Goal: Transaction & Acquisition: Subscribe to service/newsletter

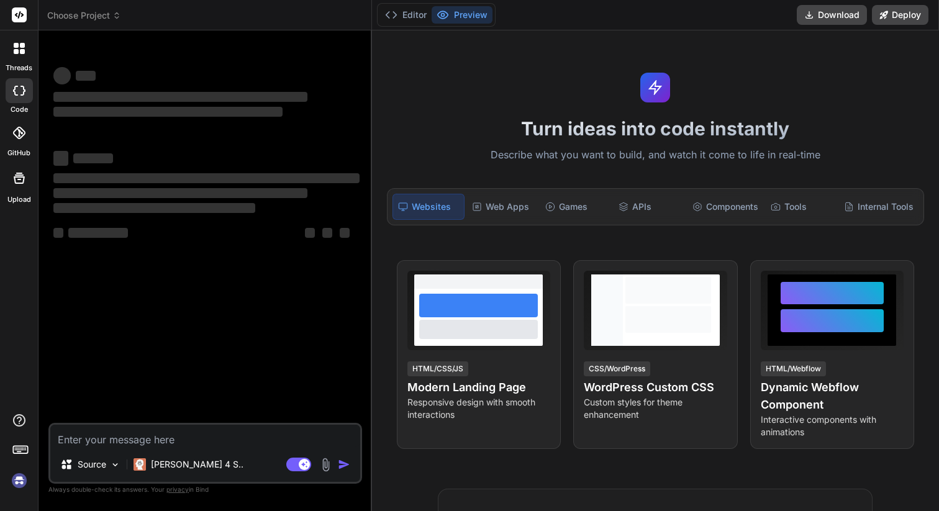
type textarea "x"
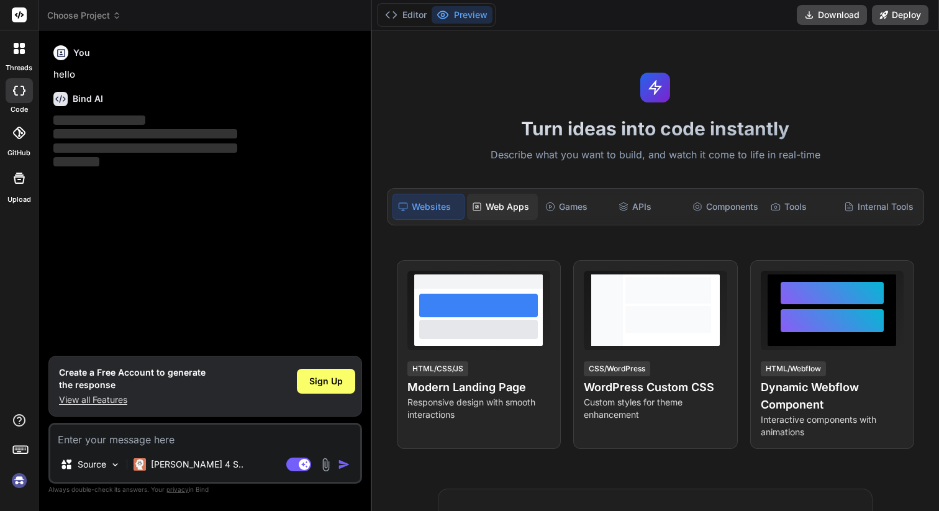
click at [504, 206] on div "Web Apps" at bounding box center [502, 207] width 71 height 26
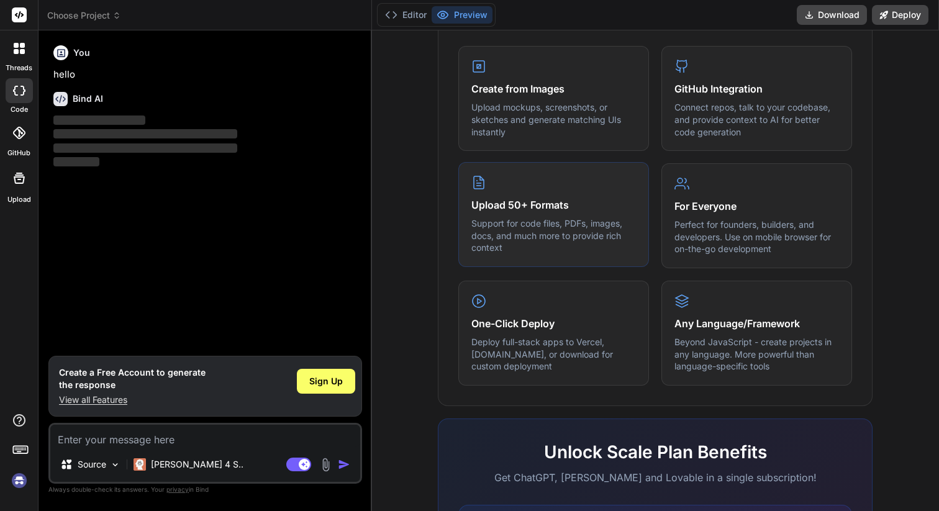
scroll to position [523, 0]
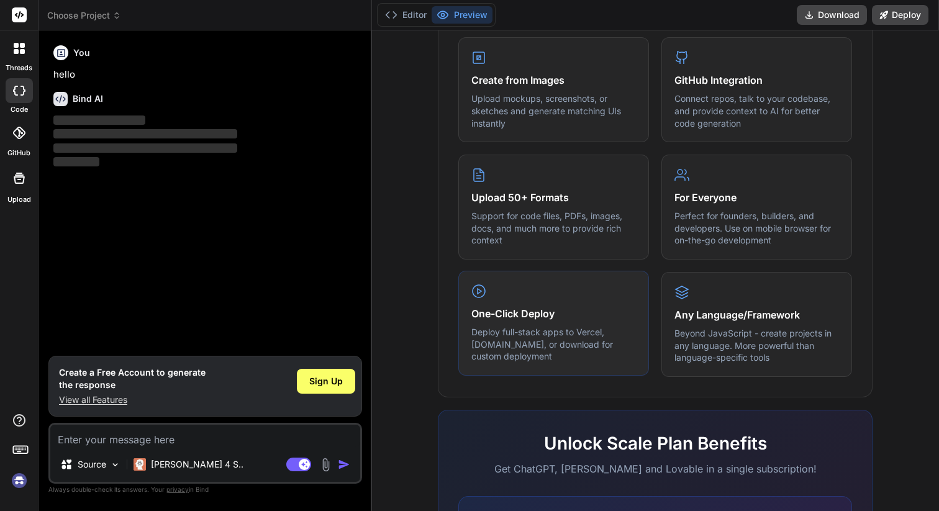
click at [522, 309] on h4 "One-Click Deploy" at bounding box center [553, 313] width 165 height 15
click at [137, 440] on textarea at bounding box center [205, 436] width 310 height 22
click at [86, 442] on textarea at bounding box center [205, 436] width 310 height 22
type textarea "i"
type textarea "x"
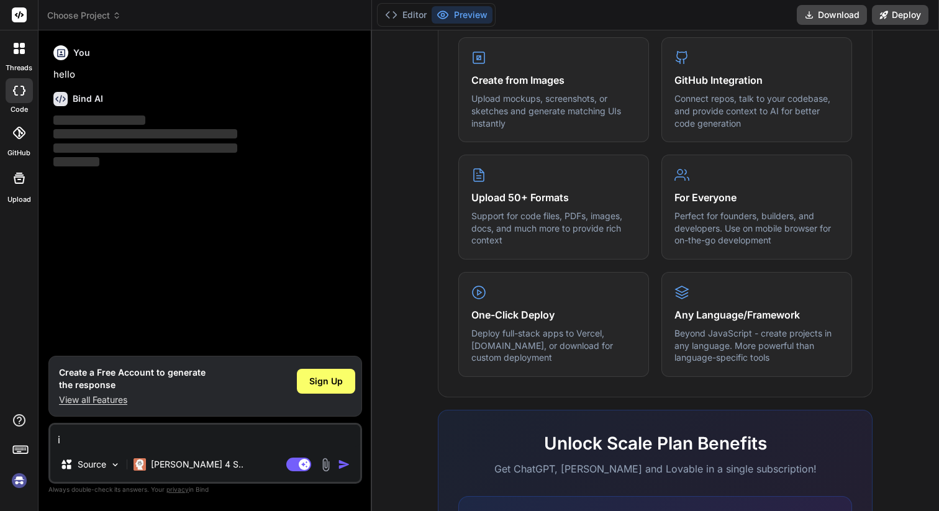
type textarea "i"
type textarea "x"
type textarea "i n"
type textarea "x"
type textarea "i ne"
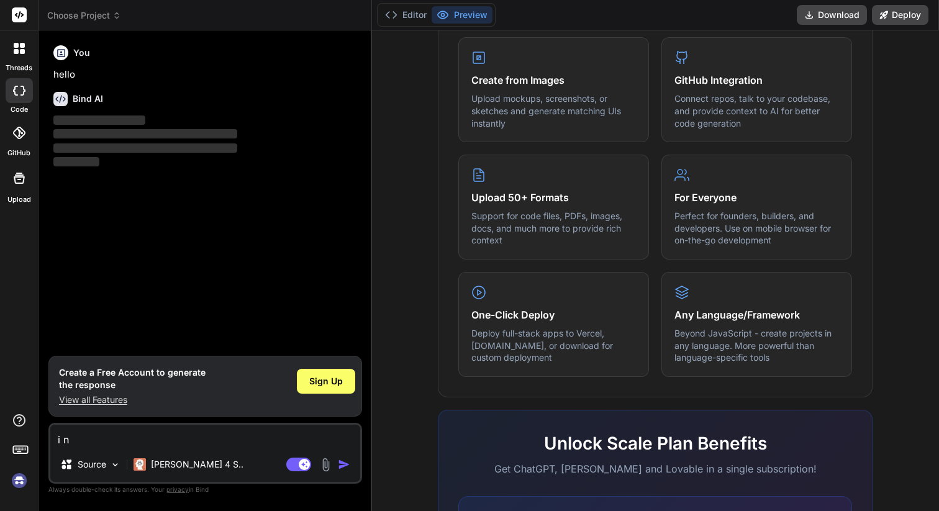
type textarea "x"
type textarea "i nee"
type textarea "x"
type textarea "i need"
type textarea "x"
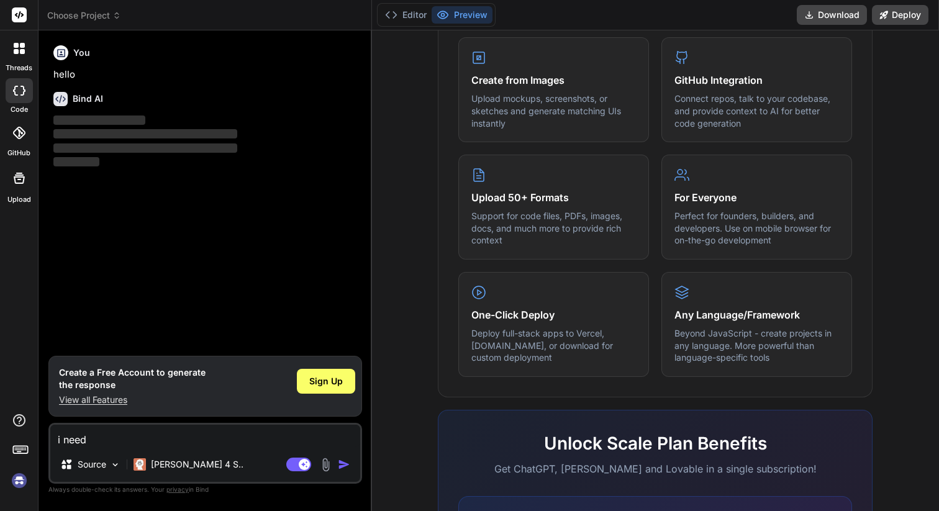
type textarea "i need"
type textarea "x"
type textarea "i need a"
type textarea "x"
type textarea "i need an"
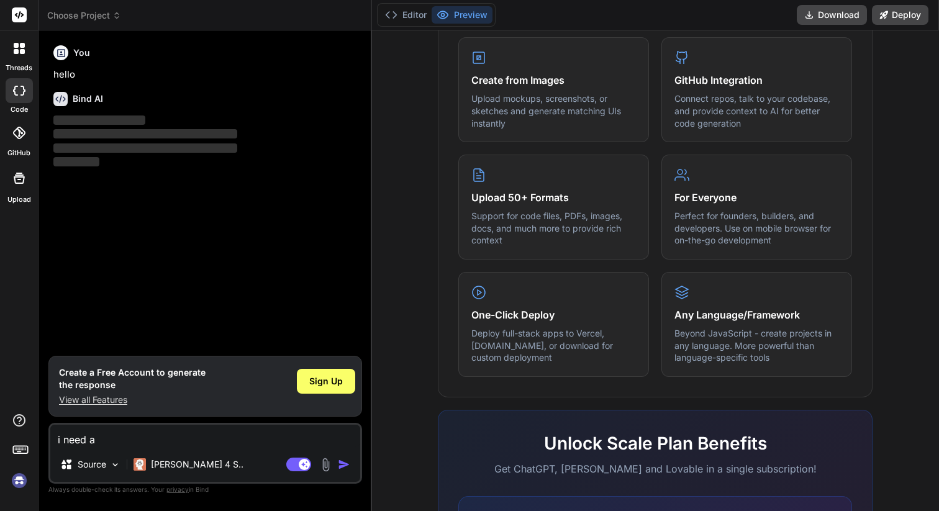
type textarea "x"
type textarea "i need a"
type textarea "x"
type textarea "i need a"
type textarea "x"
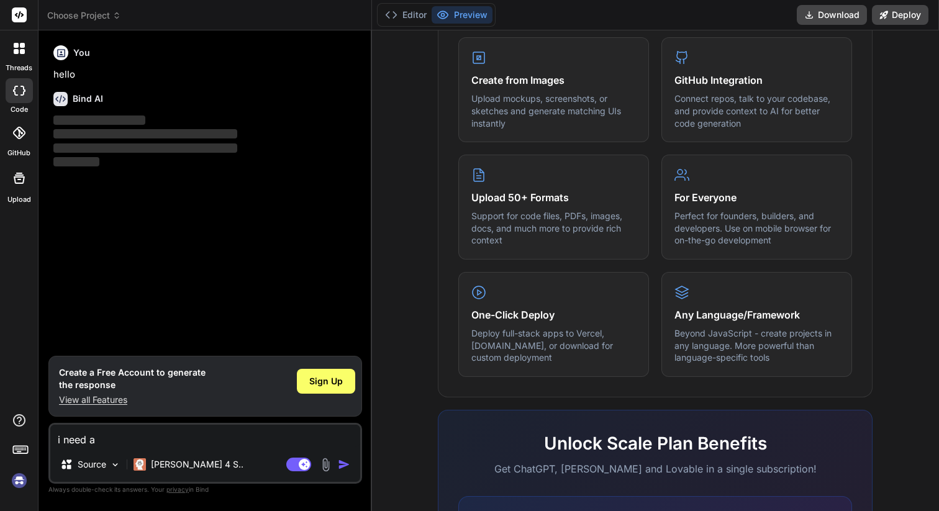
type textarea "i need a s"
type textarea "x"
type textarea "i need a sh"
type textarea "x"
type textarea "i need a sho"
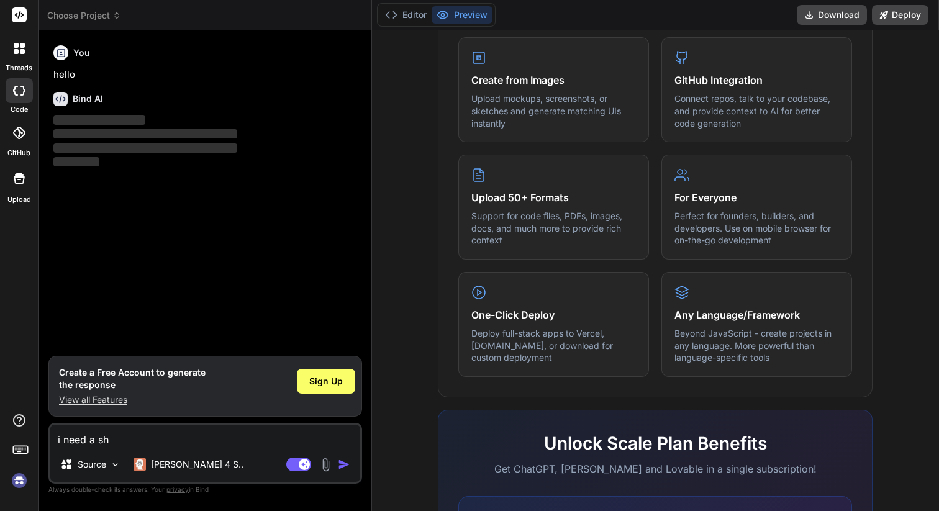
type textarea "x"
type textarea "i need a shop"
type textarea "x"
type textarea "i need a shopi"
type textarea "x"
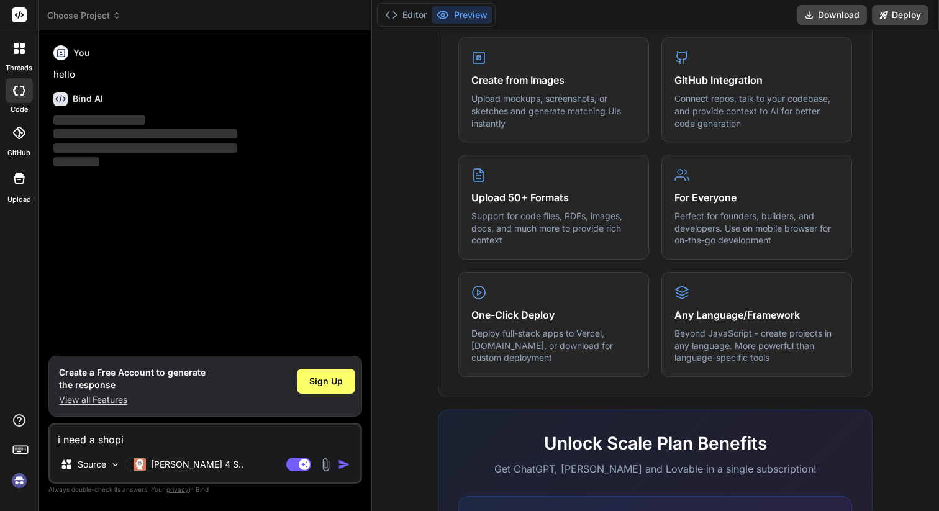
type textarea "i need a shopif"
type textarea "x"
type textarea "i need a shopify"
type textarea "x"
type textarea "i need a shopify"
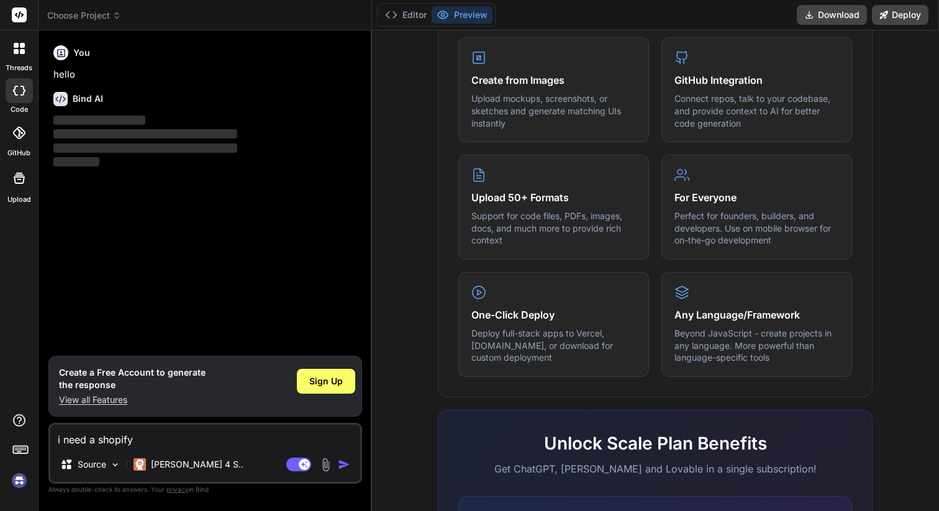
type textarea "x"
type textarea "i need a shopify c"
type textarea "x"
type textarea "i need a shopify cl"
type textarea "x"
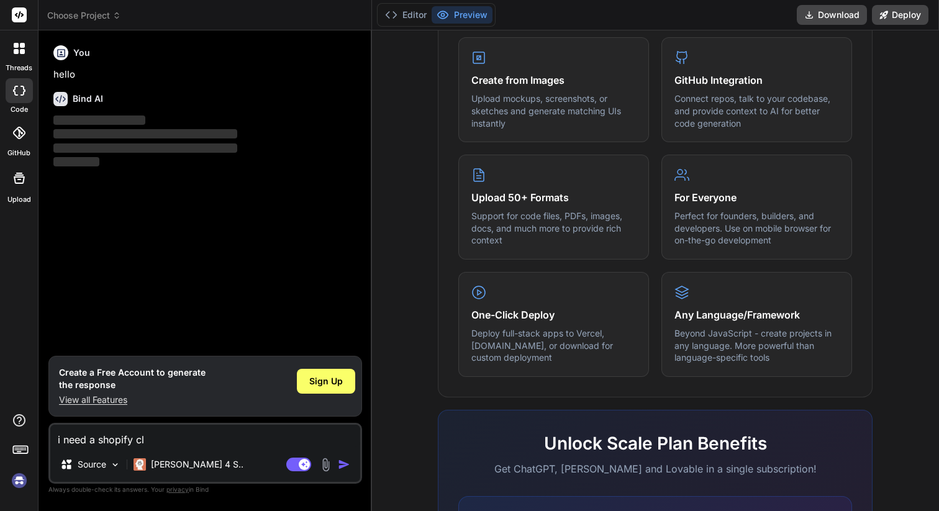
type textarea "i need a shopify clo"
type textarea "x"
type textarea "i need a shopify clon"
type textarea "x"
type textarea "i need a shopify clone"
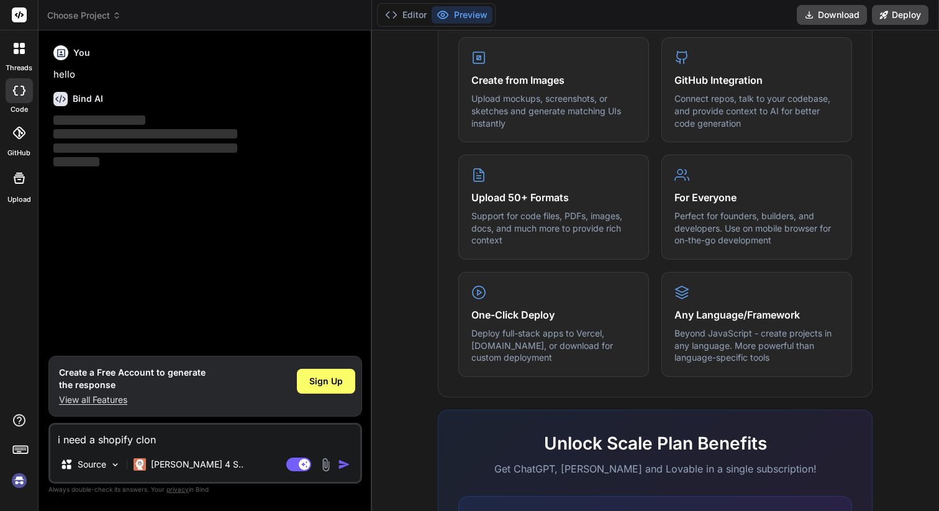
type textarea "x"
type textarea "i need a shopify clone"
click at [343, 463] on img "button" at bounding box center [344, 464] width 12 height 12
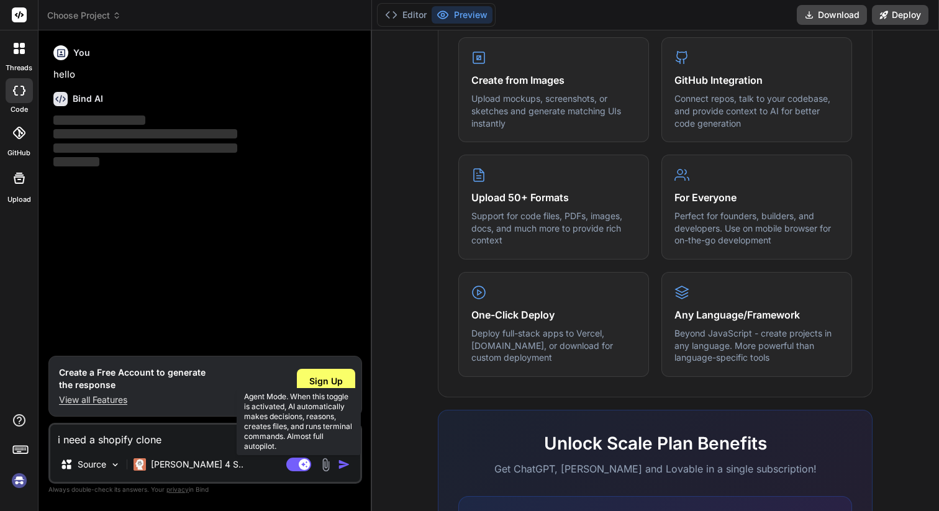
click at [307, 462] on rect at bounding box center [304, 464] width 11 height 11
click at [296, 464] on rect at bounding box center [292, 464] width 11 height 11
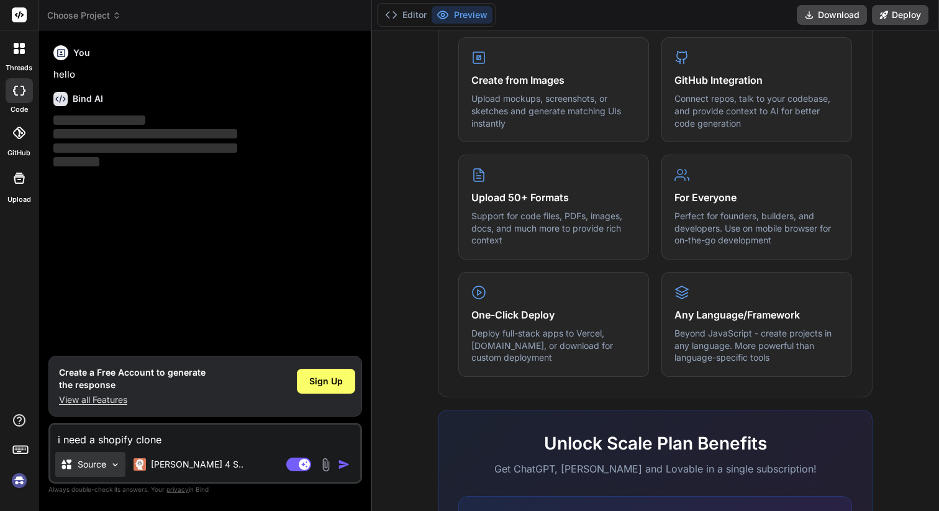
click at [114, 464] on img at bounding box center [115, 464] width 11 height 11
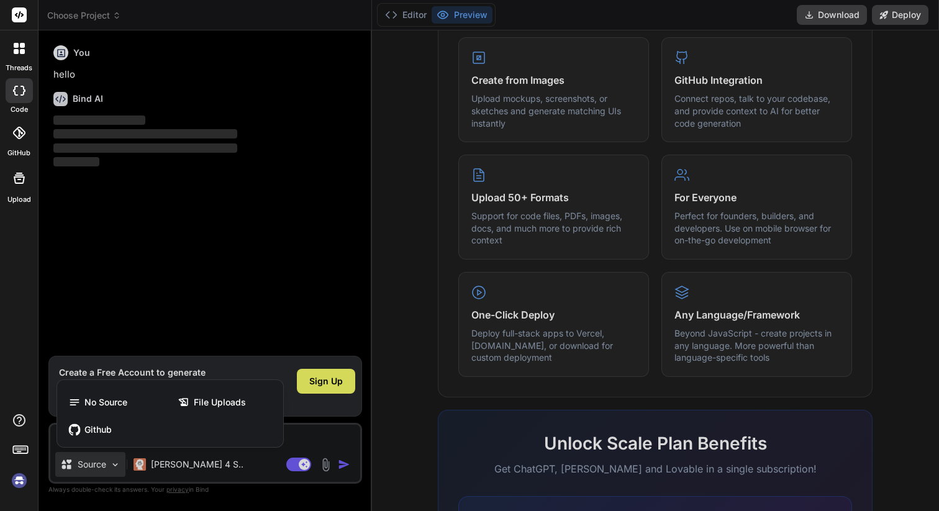
click at [323, 434] on div at bounding box center [469, 255] width 939 height 511
type textarea "x"
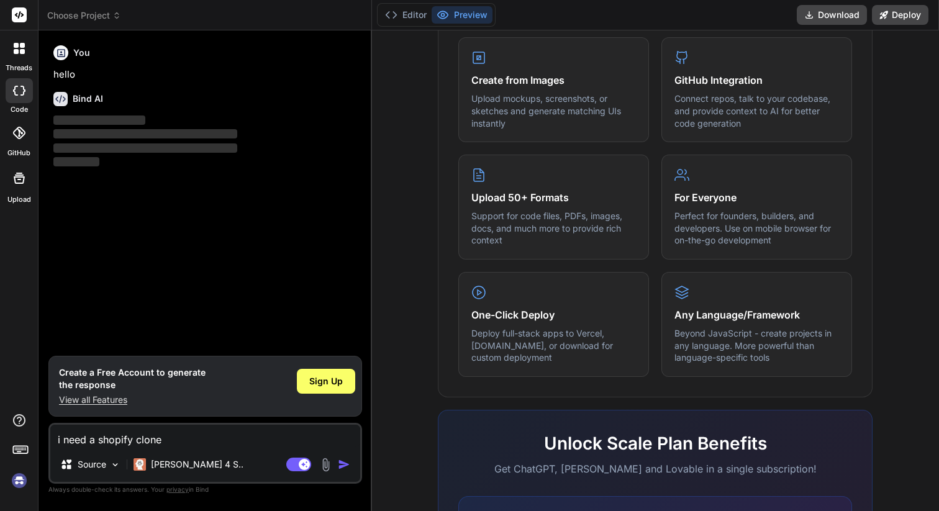
click at [180, 442] on textarea "i need a shopify clone" at bounding box center [205, 436] width 310 height 22
click at [345, 461] on img "button" at bounding box center [344, 464] width 12 height 12
click at [106, 117] on span "‌" at bounding box center [99, 119] width 92 height 9
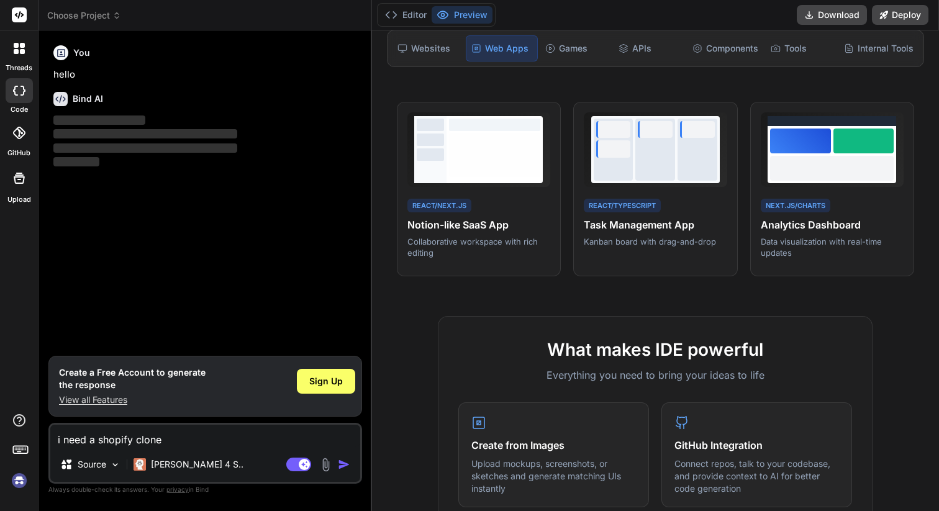
scroll to position [0, 0]
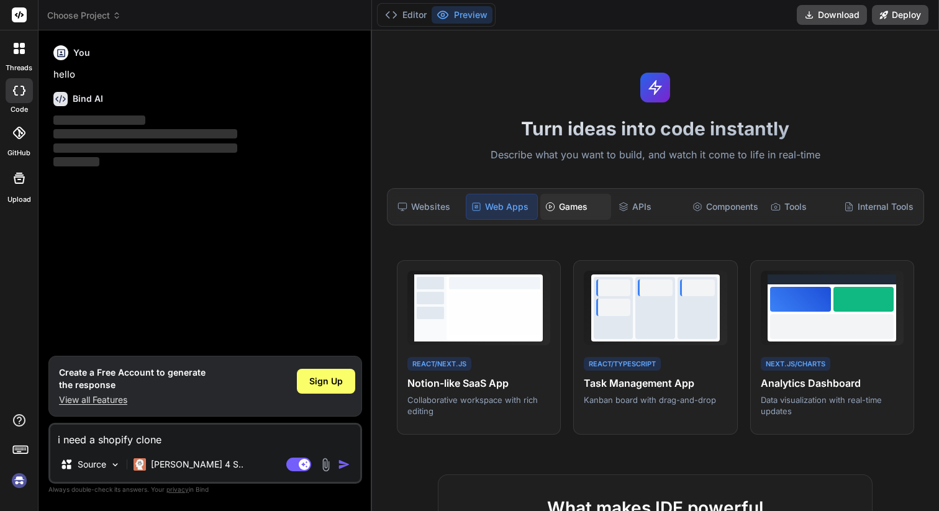
click at [572, 209] on div "Games" at bounding box center [575, 207] width 71 height 26
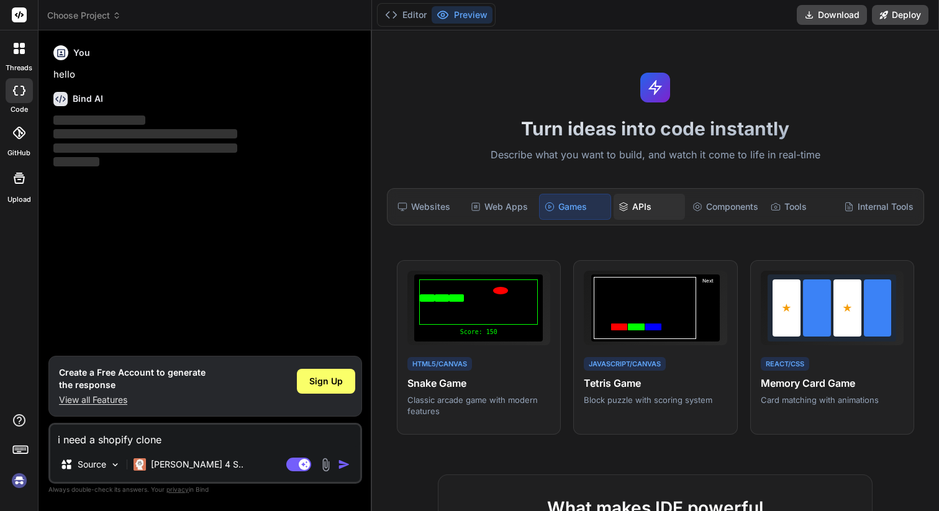
click at [636, 201] on div "APIs" at bounding box center [648, 207] width 71 height 26
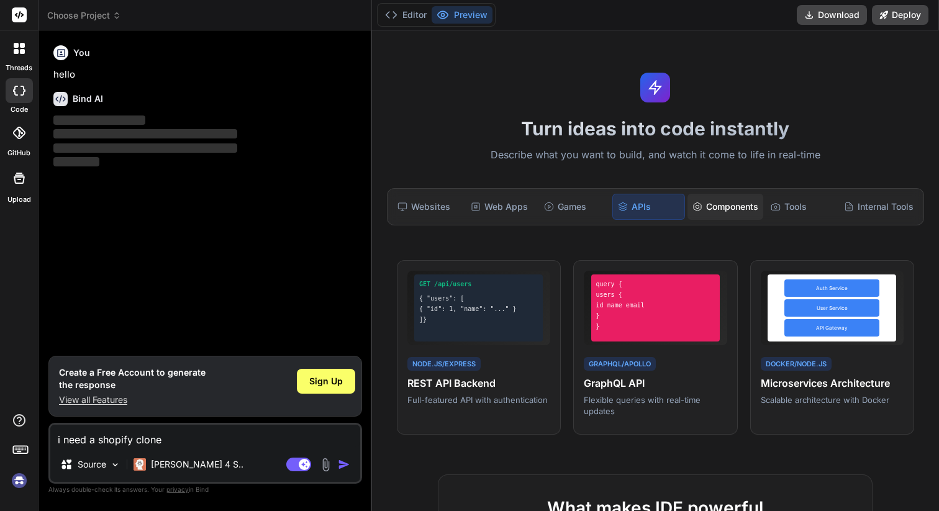
click at [710, 209] on div "Components" at bounding box center [725, 207] width 76 height 26
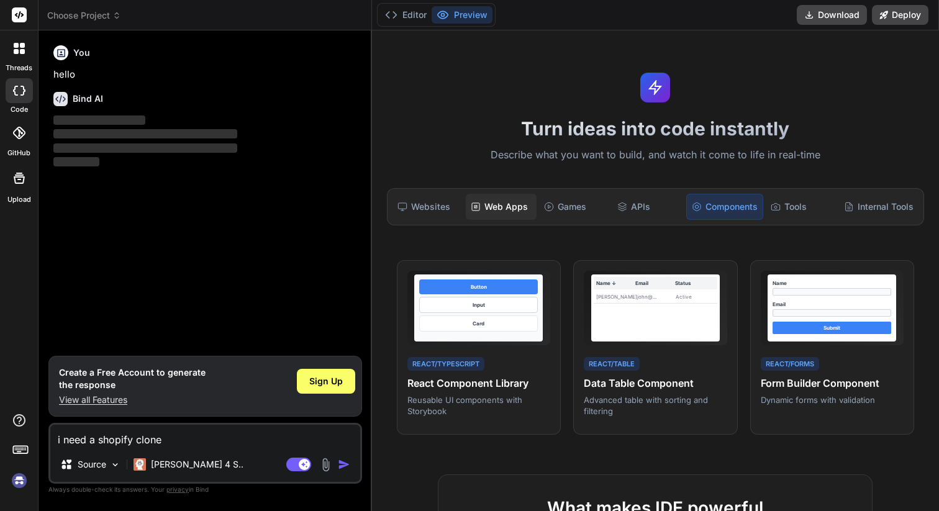
click at [490, 207] on div "Web Apps" at bounding box center [501, 207] width 71 height 26
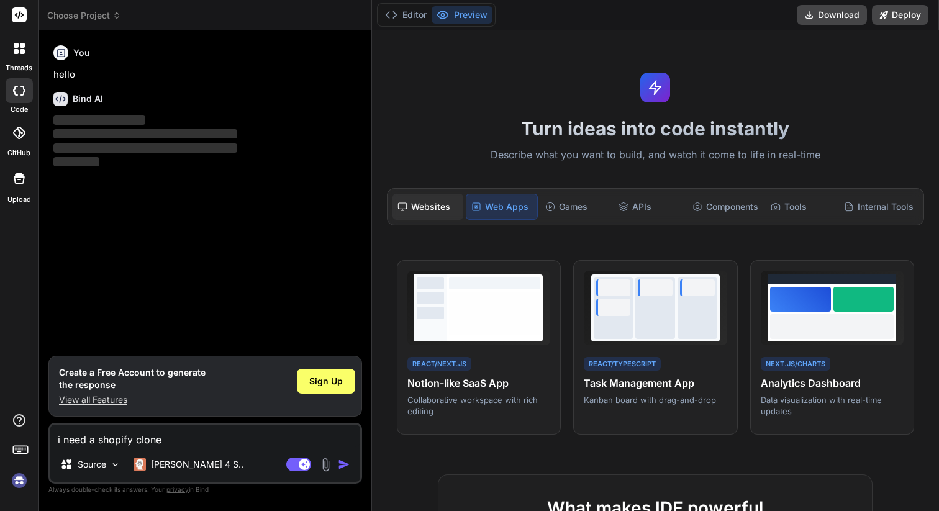
click at [412, 203] on div "Websites" at bounding box center [427, 207] width 71 height 26
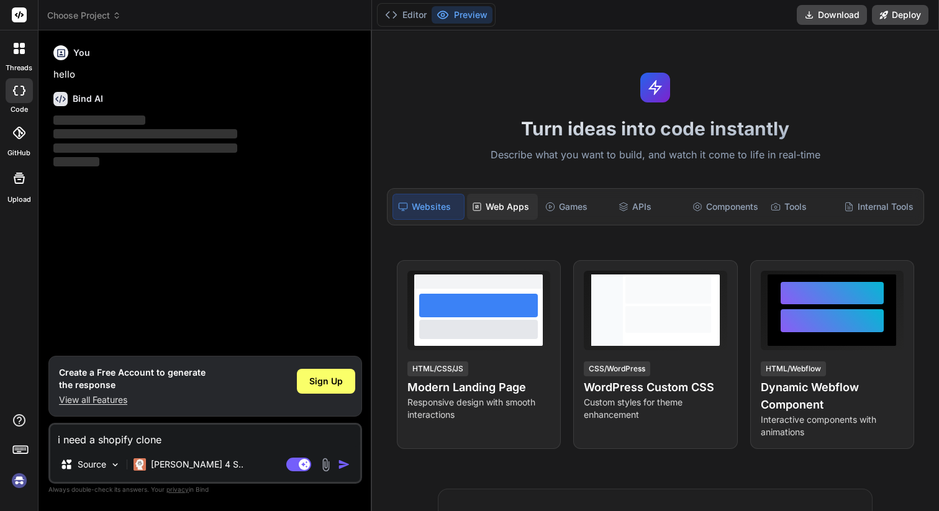
click at [502, 205] on div "Web Apps" at bounding box center [502, 207] width 71 height 26
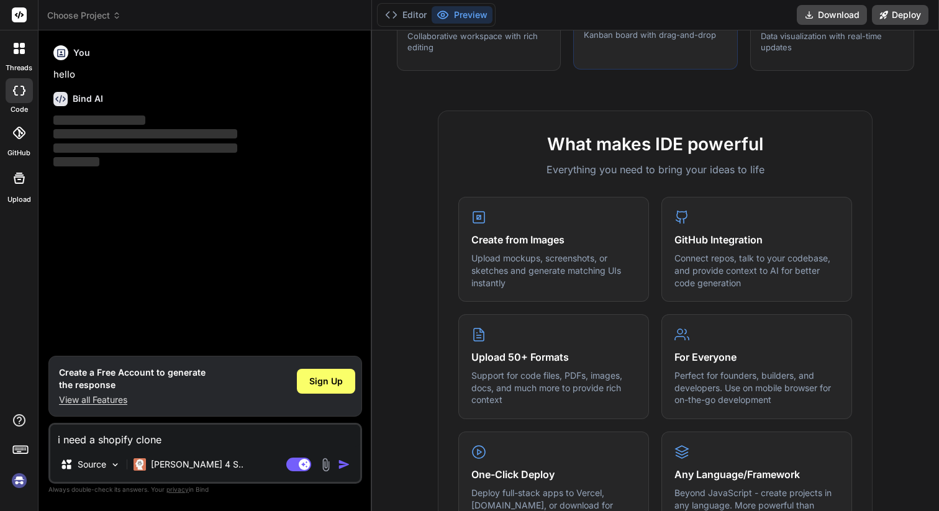
scroll to position [384, 0]
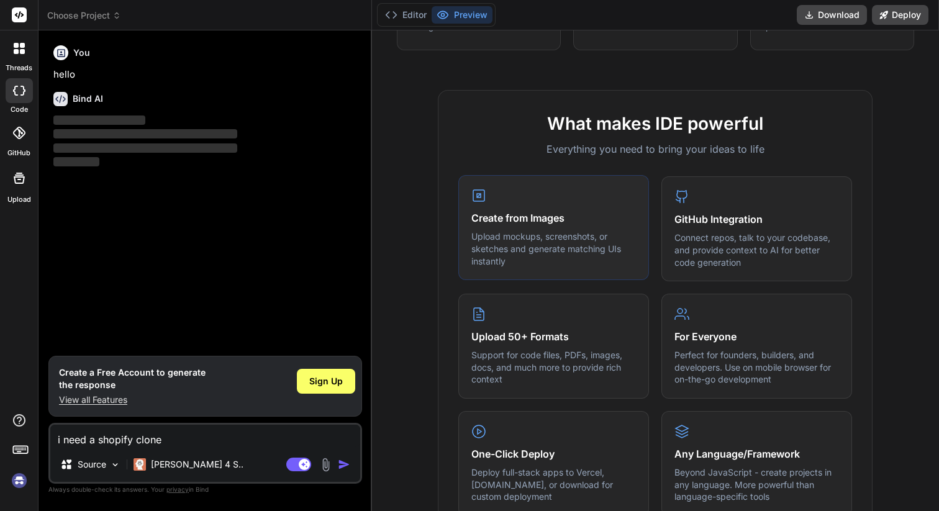
click at [528, 231] on p "Upload mockups, screenshots, or sketches and generate matching UIs instantly" at bounding box center [553, 248] width 165 height 37
click at [104, 399] on p "View all Features" at bounding box center [132, 400] width 147 height 12
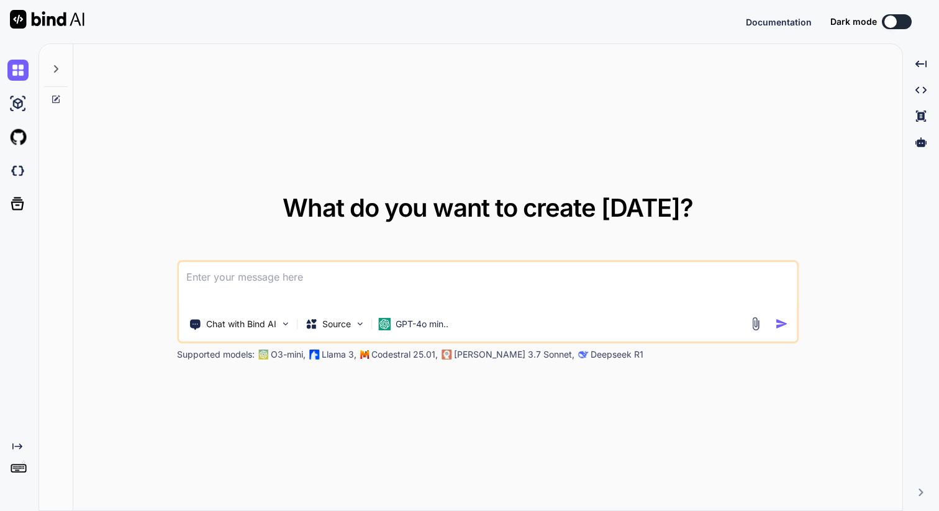
type textarea "x"
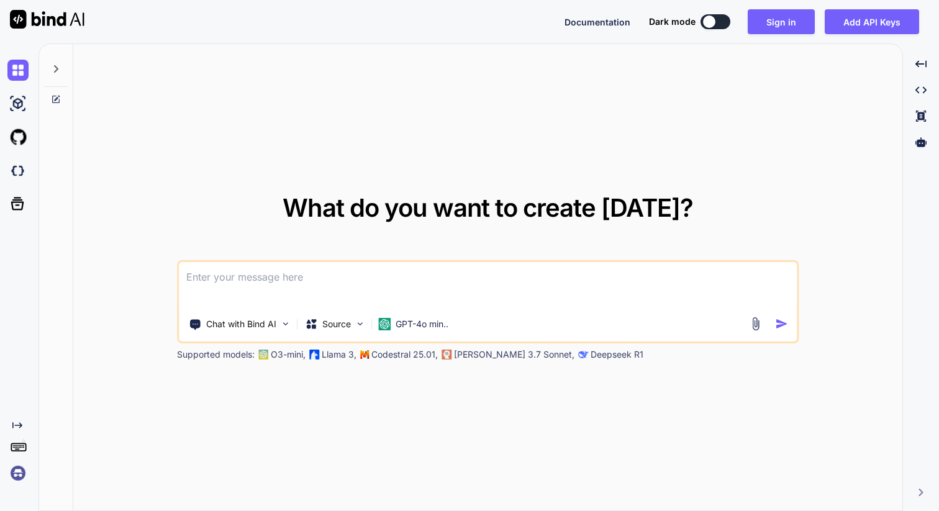
click at [227, 283] on textarea at bounding box center [488, 285] width 618 height 46
paste textarea
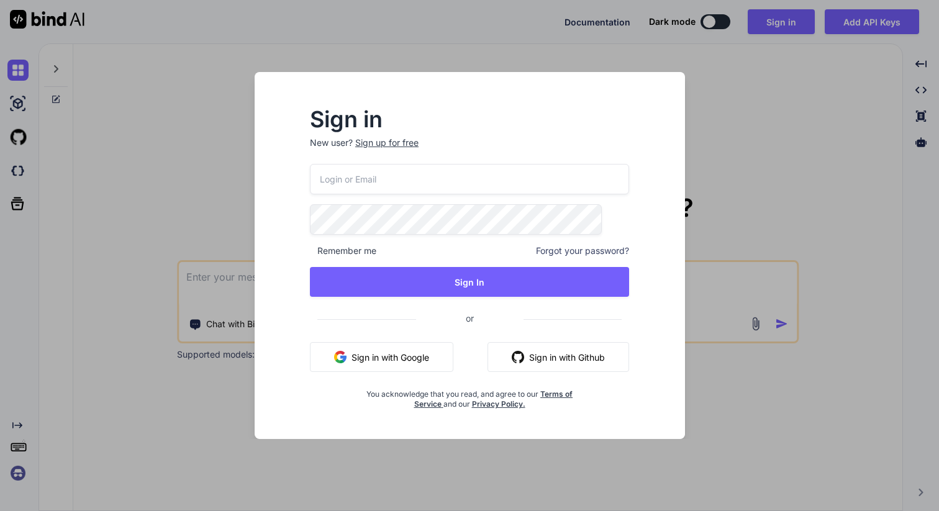
click at [371, 183] on input "email" at bounding box center [469, 179] width 319 height 30
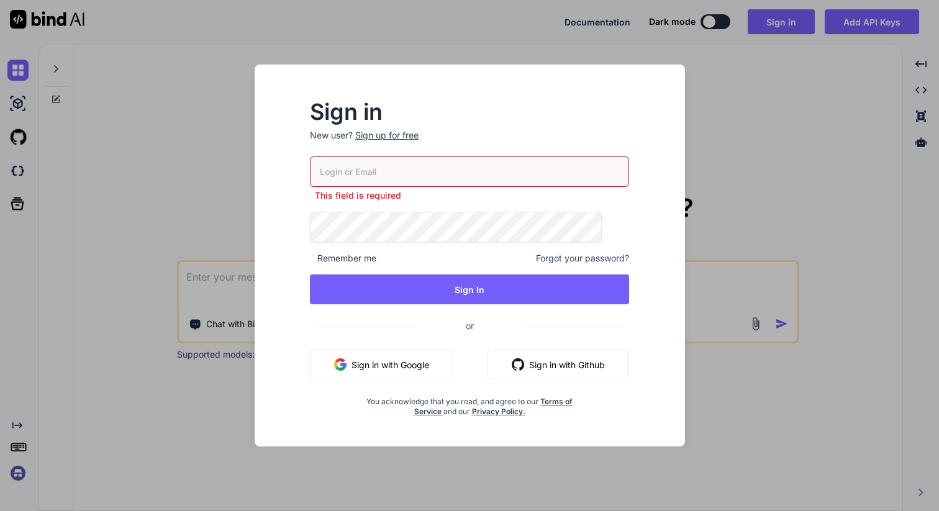
click at [320, 245] on div "Sign in New user? Sign up for free This field is required Remember me Forgot yo…" at bounding box center [469, 259] width 359 height 315
click at [397, 364] on button "Sign in with Google" at bounding box center [381, 365] width 143 height 30
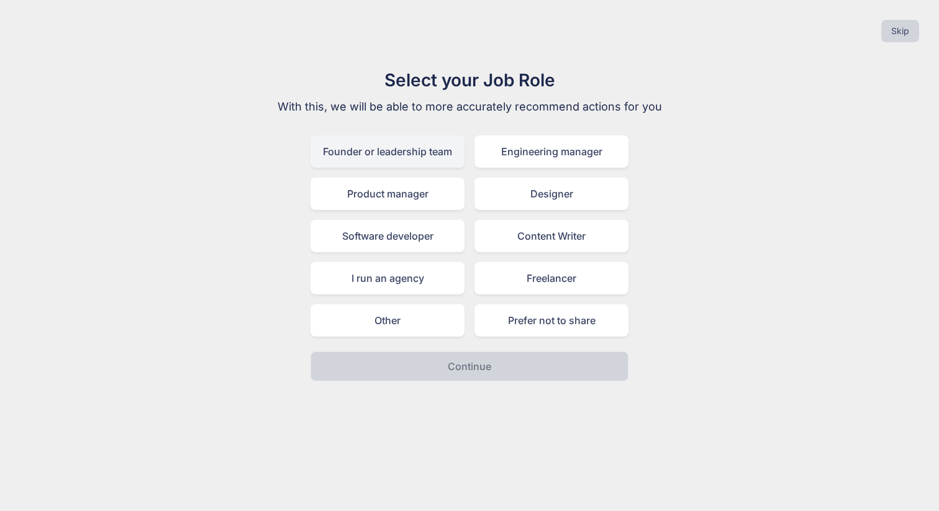
click at [375, 152] on div "Founder or leadership team" at bounding box center [387, 151] width 154 height 32
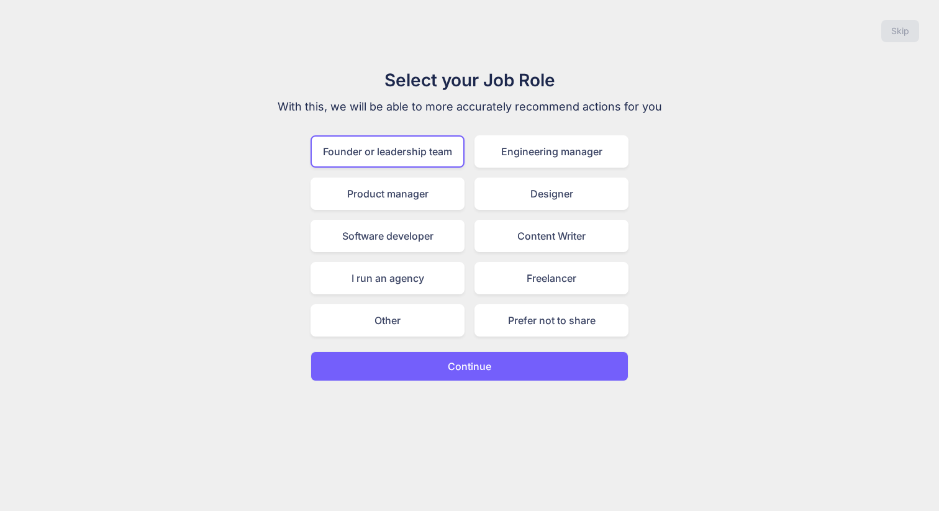
click at [495, 363] on button "Continue" at bounding box center [469, 366] width 318 height 30
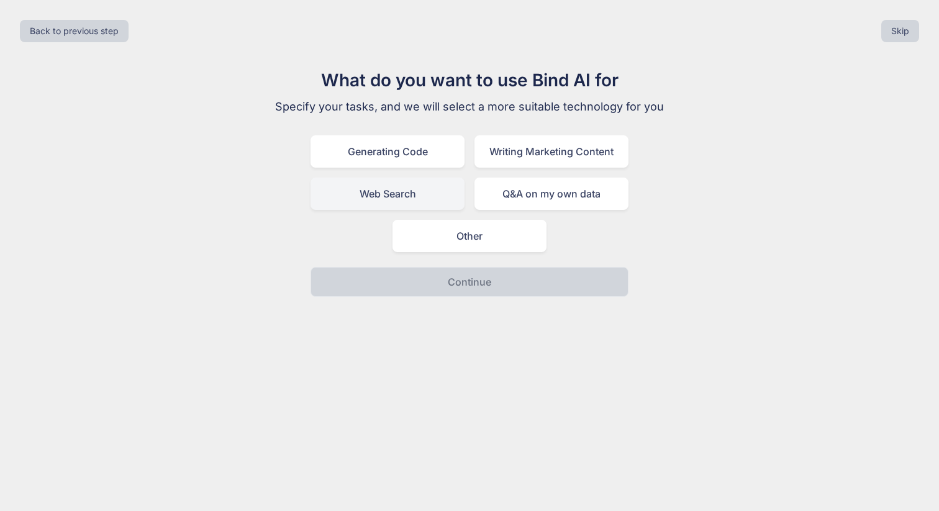
click at [407, 189] on div "Web Search" at bounding box center [387, 194] width 154 height 32
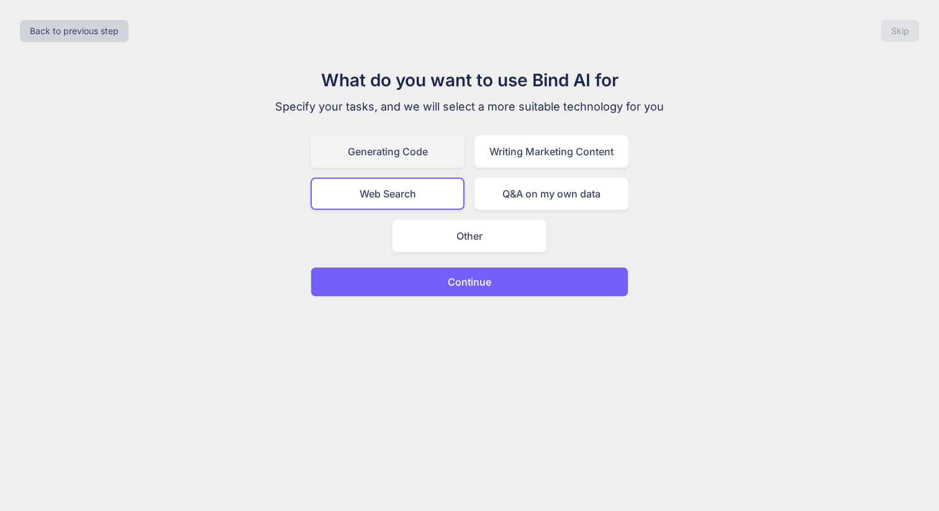
click at [400, 151] on div "Generating Code" at bounding box center [387, 151] width 154 height 32
click at [486, 281] on p "Continue" at bounding box center [469, 281] width 43 height 15
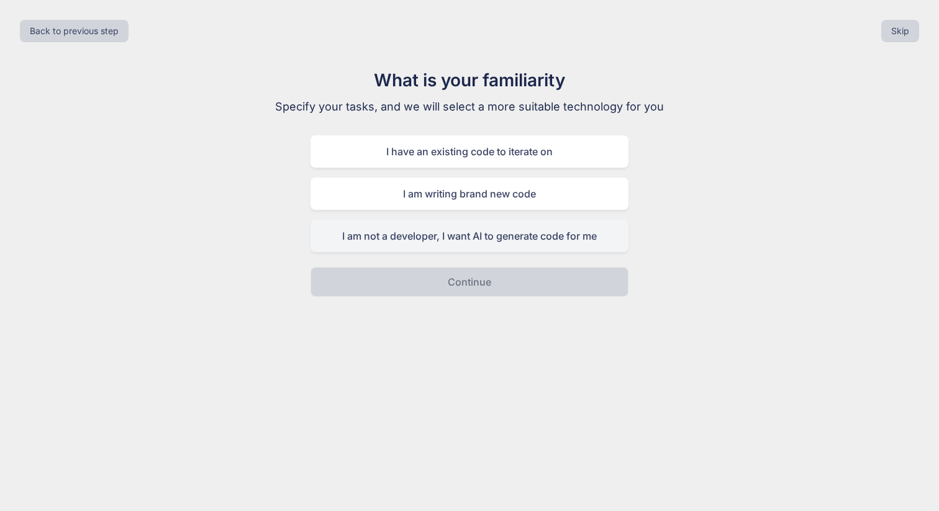
click at [479, 237] on div "I am not a developer, I want AI to generate code for me" at bounding box center [469, 236] width 318 height 32
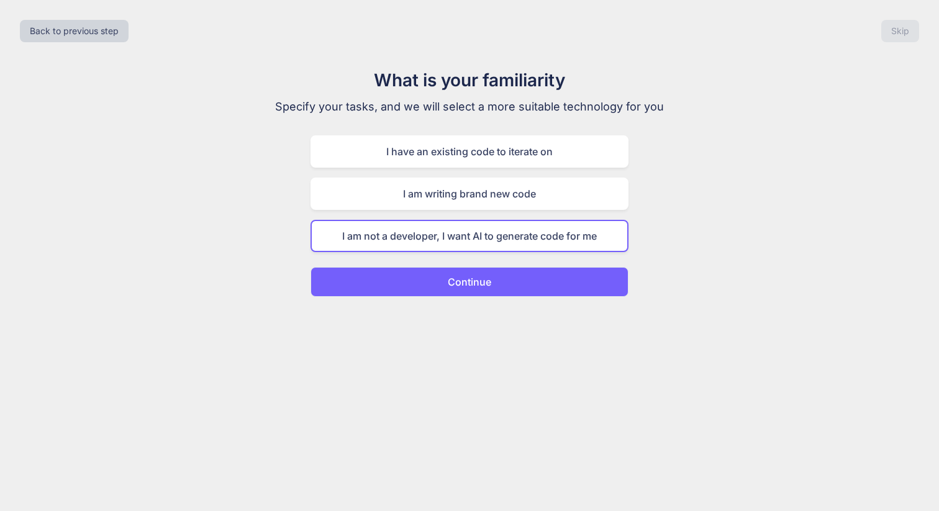
click at [489, 279] on p "Continue" at bounding box center [469, 281] width 43 height 15
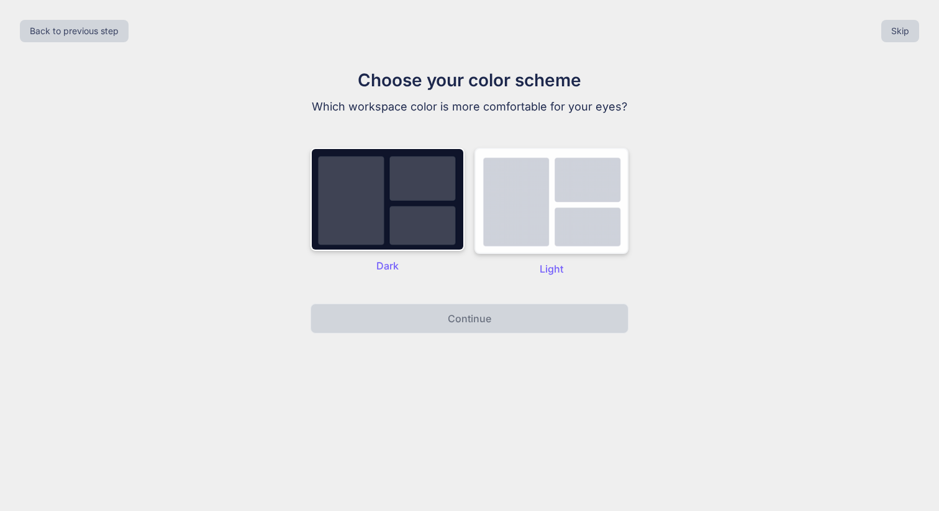
click at [515, 216] on img at bounding box center [551, 201] width 154 height 106
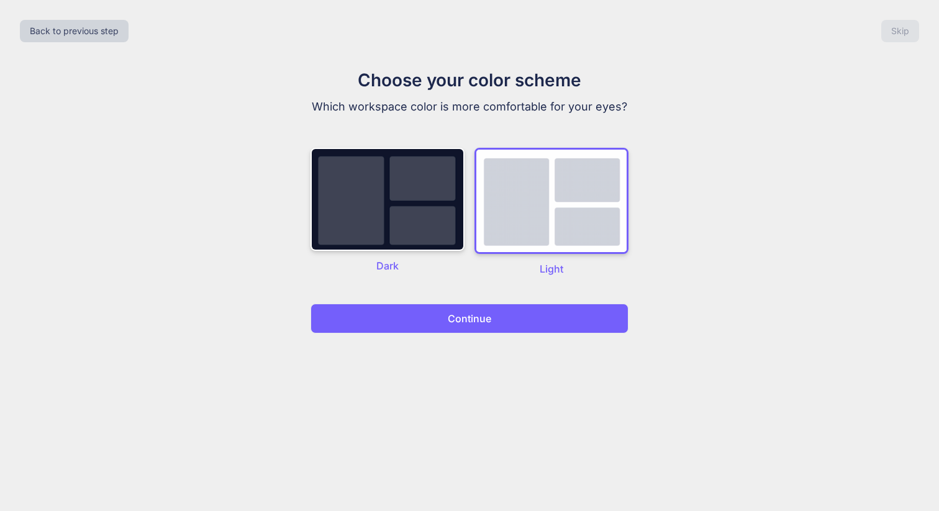
click at [467, 317] on p "Continue" at bounding box center [469, 318] width 43 height 15
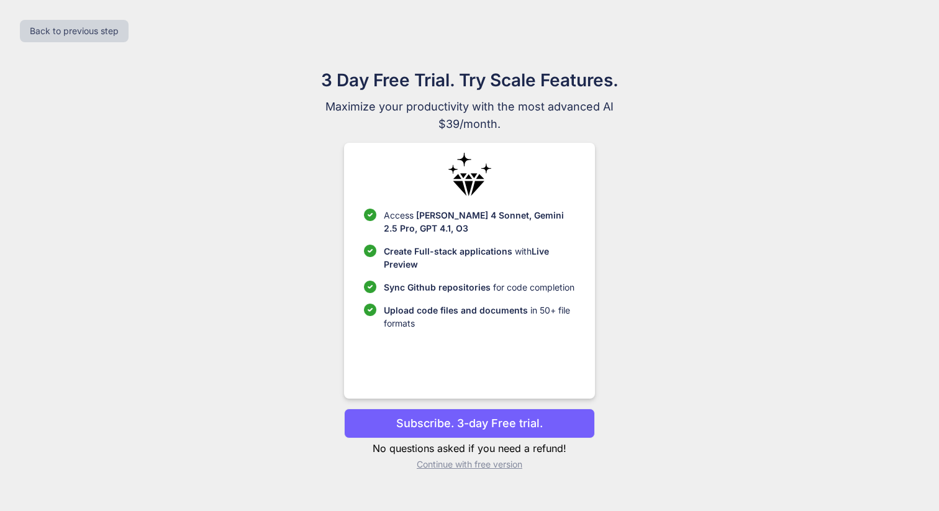
click at [461, 417] on p "Subscribe. 3-day Free trial." at bounding box center [469, 423] width 147 height 17
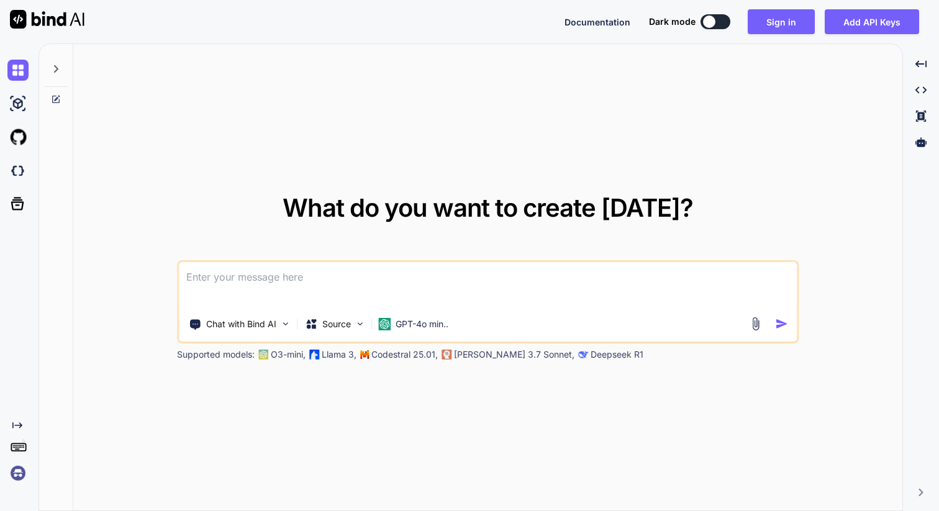
click at [308, 278] on textarea at bounding box center [488, 285] width 618 height 46
type textarea "x"
